Goal: Navigation & Orientation: Find specific page/section

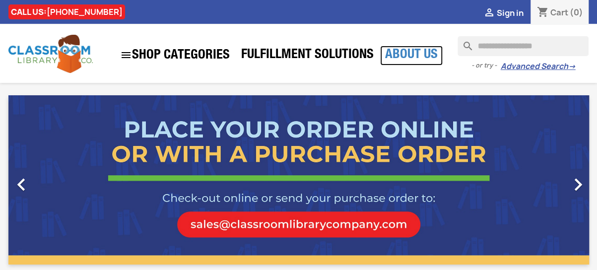
click at [426, 60] on link "About Us" at bounding box center [411, 56] width 63 height 20
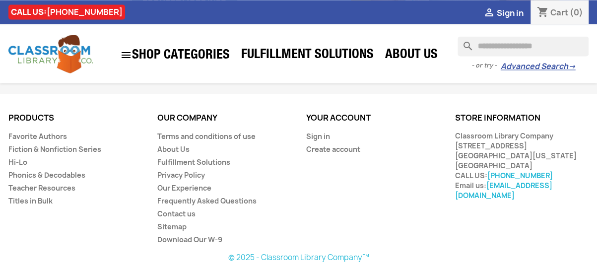
scroll to position [759, 0]
click at [199, 160] on link "Fulfillment Solutions" at bounding box center [193, 161] width 73 height 9
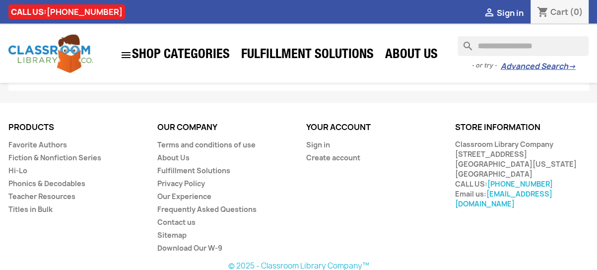
scroll to position [1124, 0]
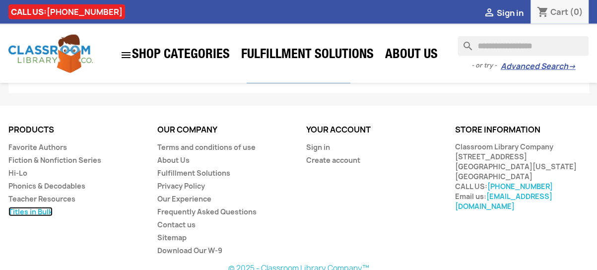
click at [38, 207] on link "Titles in Bulk" at bounding box center [30, 211] width 44 height 9
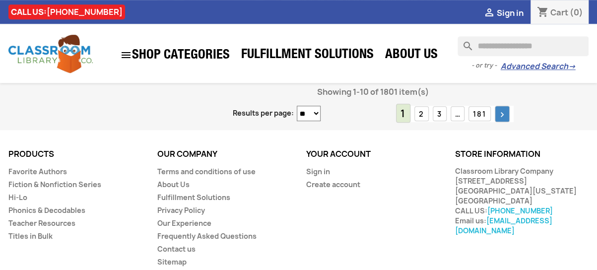
scroll to position [2053, 0]
